Goal: Information Seeking & Learning: Check status

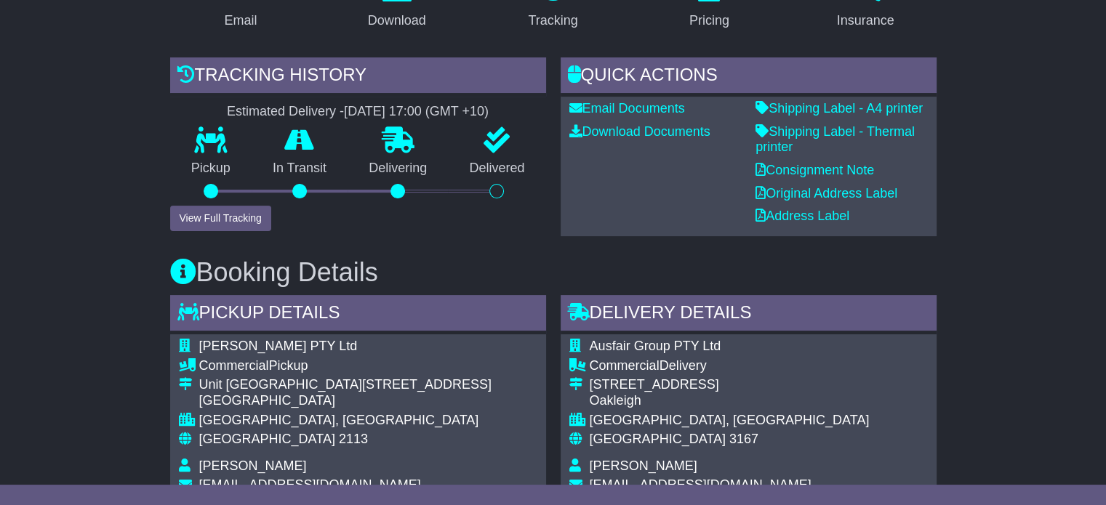
scroll to position [291, 0]
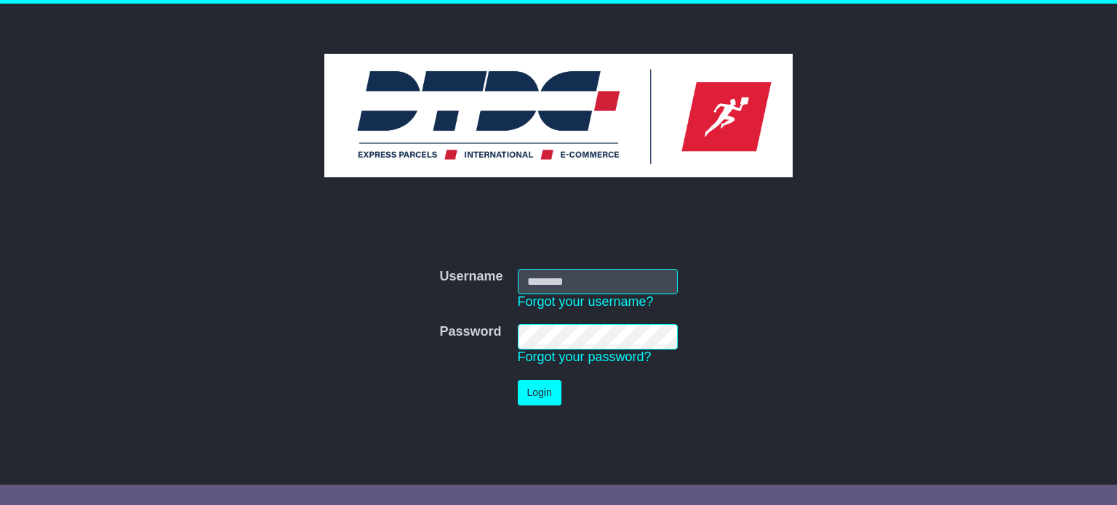
type input "**********"
click at [531, 392] on button "Login" at bounding box center [540, 392] width 44 height 25
